Goal: Task Accomplishment & Management: Use online tool/utility

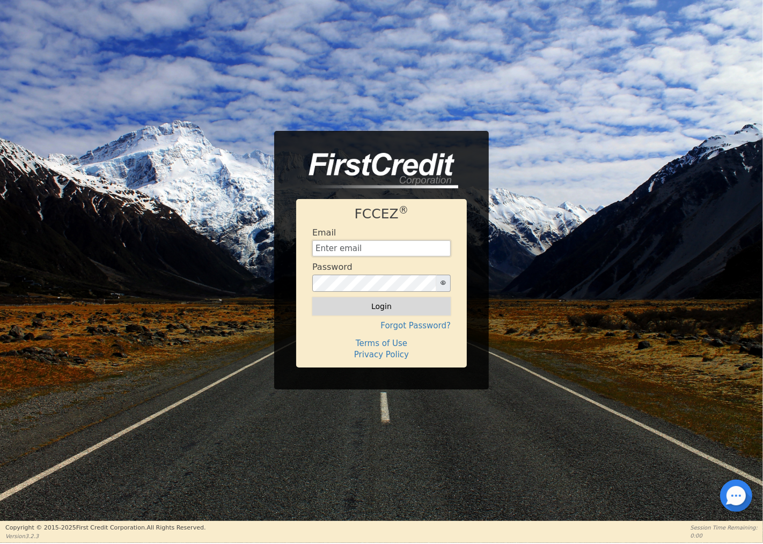
type input "[EMAIL_ADDRESS][DOMAIN_NAME]"
click at [372, 304] on button "Login" at bounding box center [381, 306] width 138 height 18
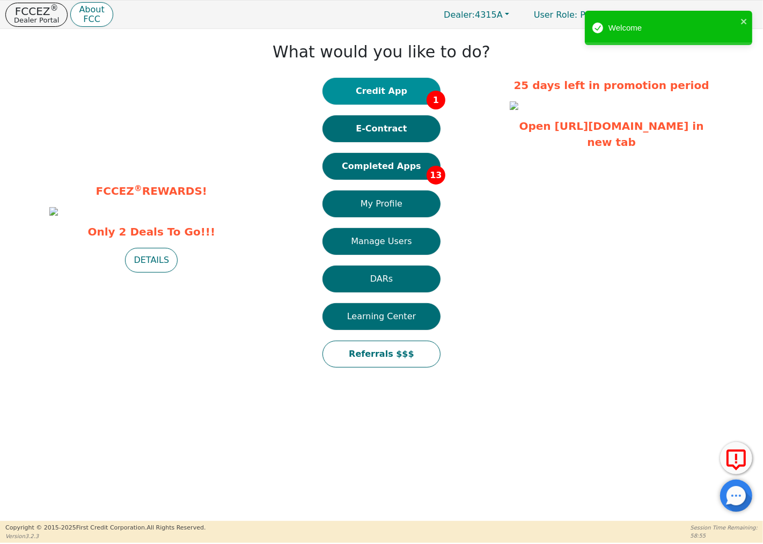
click at [394, 90] on button "Credit App 1" at bounding box center [382, 91] width 118 height 27
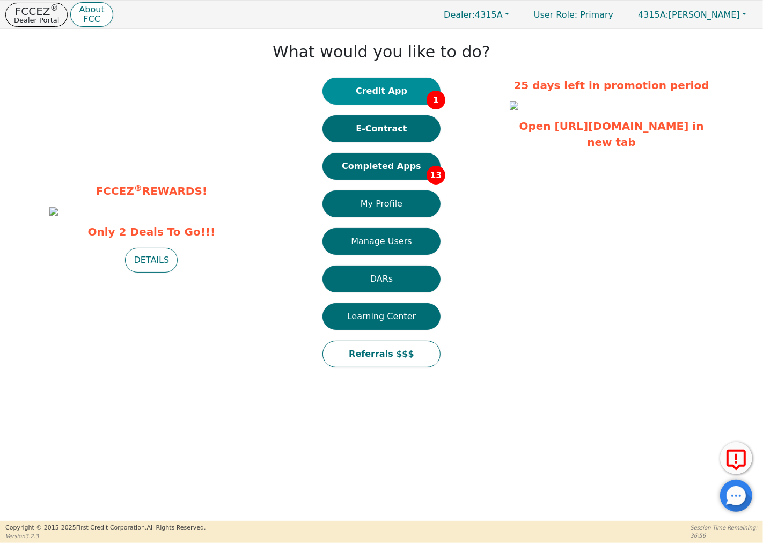
click at [404, 93] on button "Credit App 1" at bounding box center [382, 91] width 118 height 27
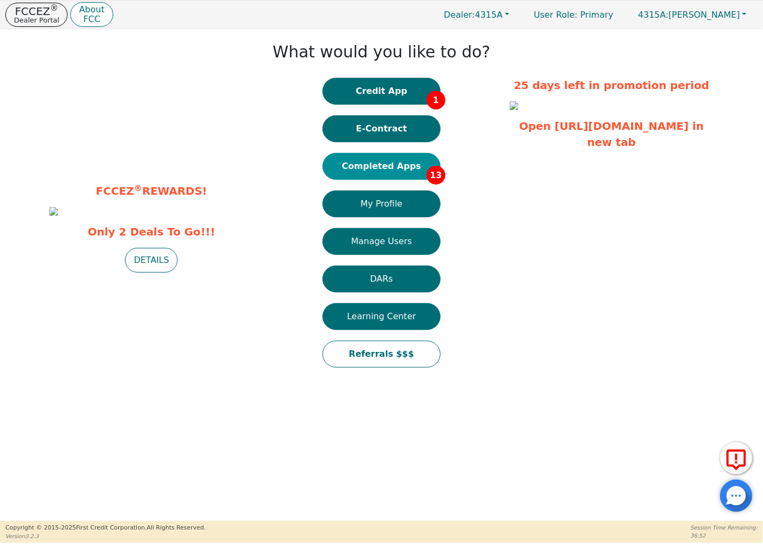
click at [356, 164] on button "Completed Apps 13" at bounding box center [382, 166] width 118 height 27
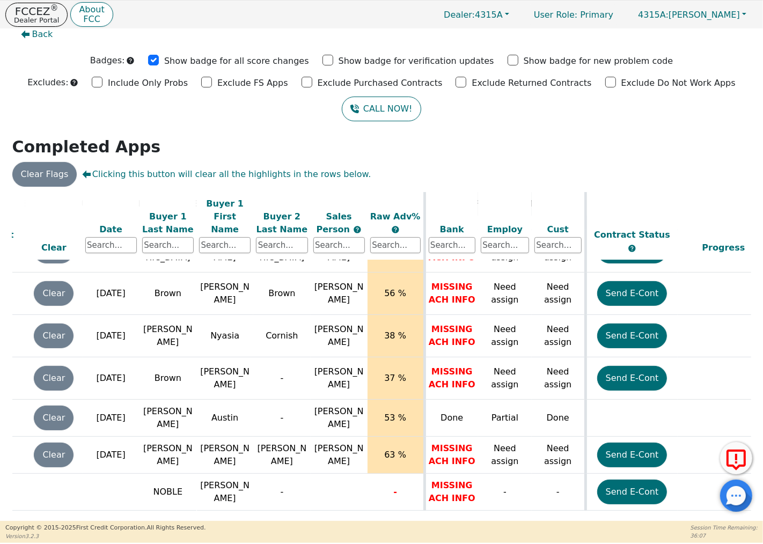
scroll to position [330, 0]
